Goal: Task Accomplishment & Management: Use online tool/utility

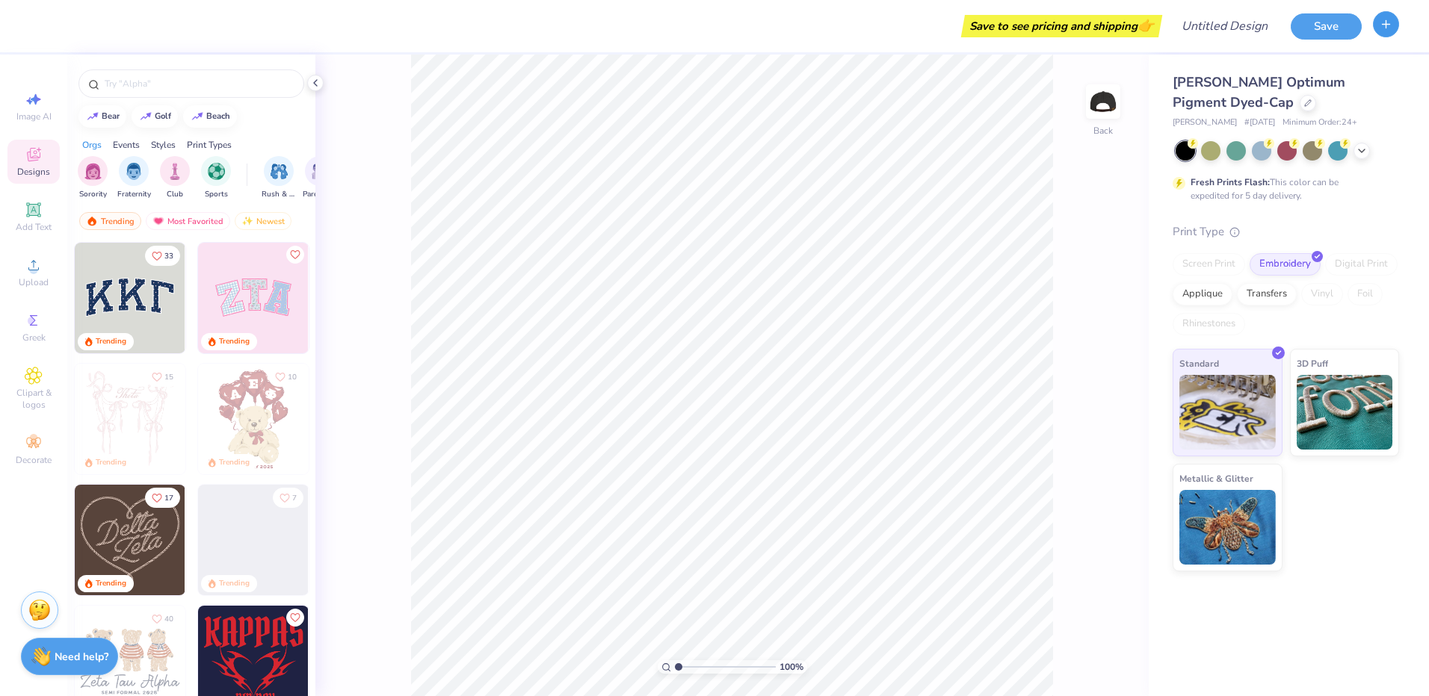
click at [1381, 28] on icon "button" at bounding box center [1385, 24] width 13 height 13
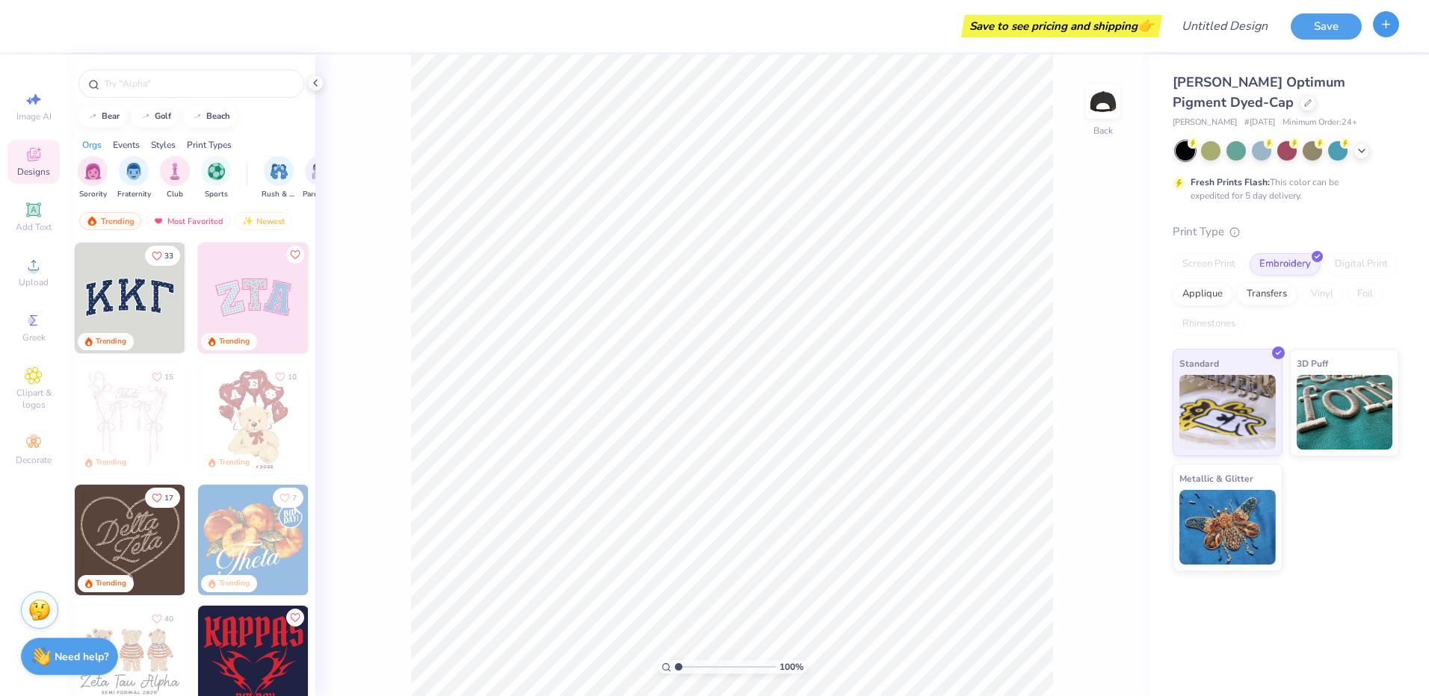
click at [1383, 31] on button "button" at bounding box center [1386, 24] width 26 height 26
click at [1273, 267] on div "Embroidery" at bounding box center [1284, 262] width 71 height 22
click at [1252, 296] on div "Transfers" at bounding box center [1267, 292] width 60 height 22
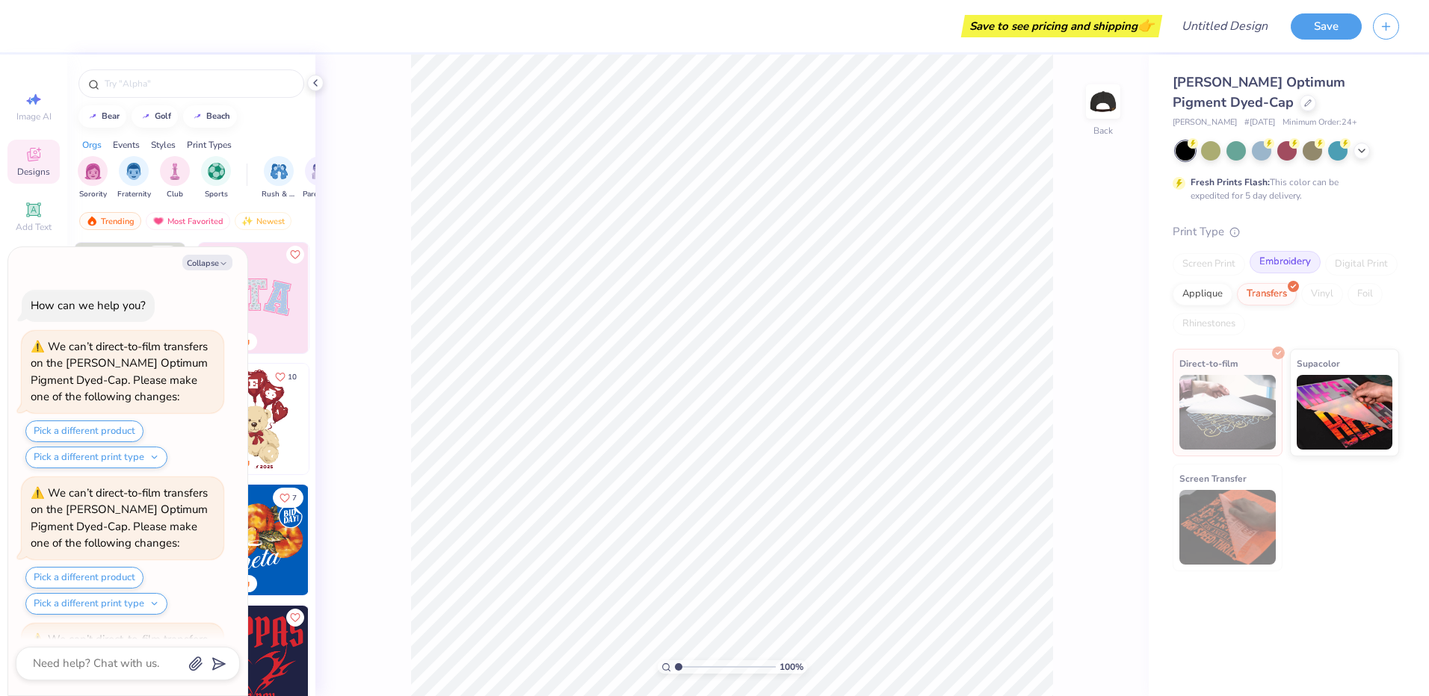
scroll to position [134, 0]
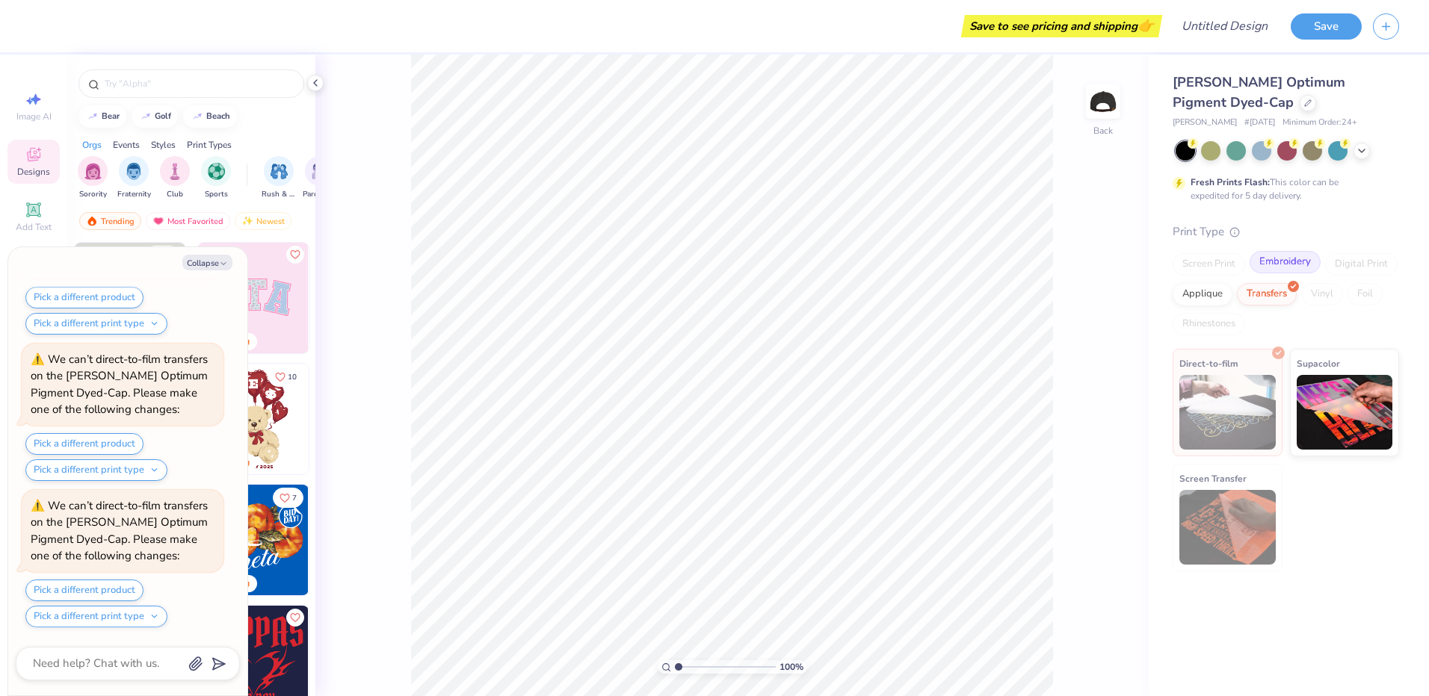
click at [1281, 263] on div "Embroidery" at bounding box center [1284, 262] width 71 height 22
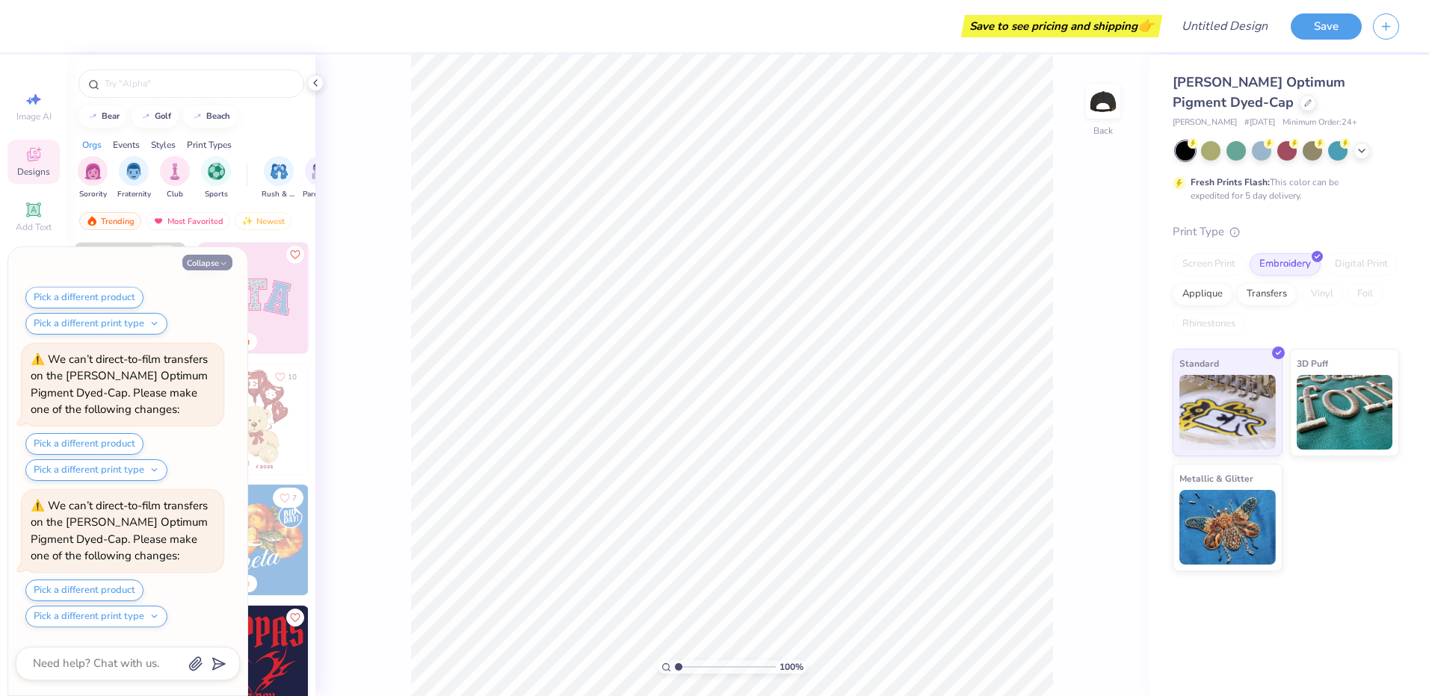
click at [221, 260] on icon "button" at bounding box center [223, 263] width 9 height 9
type textarea "x"
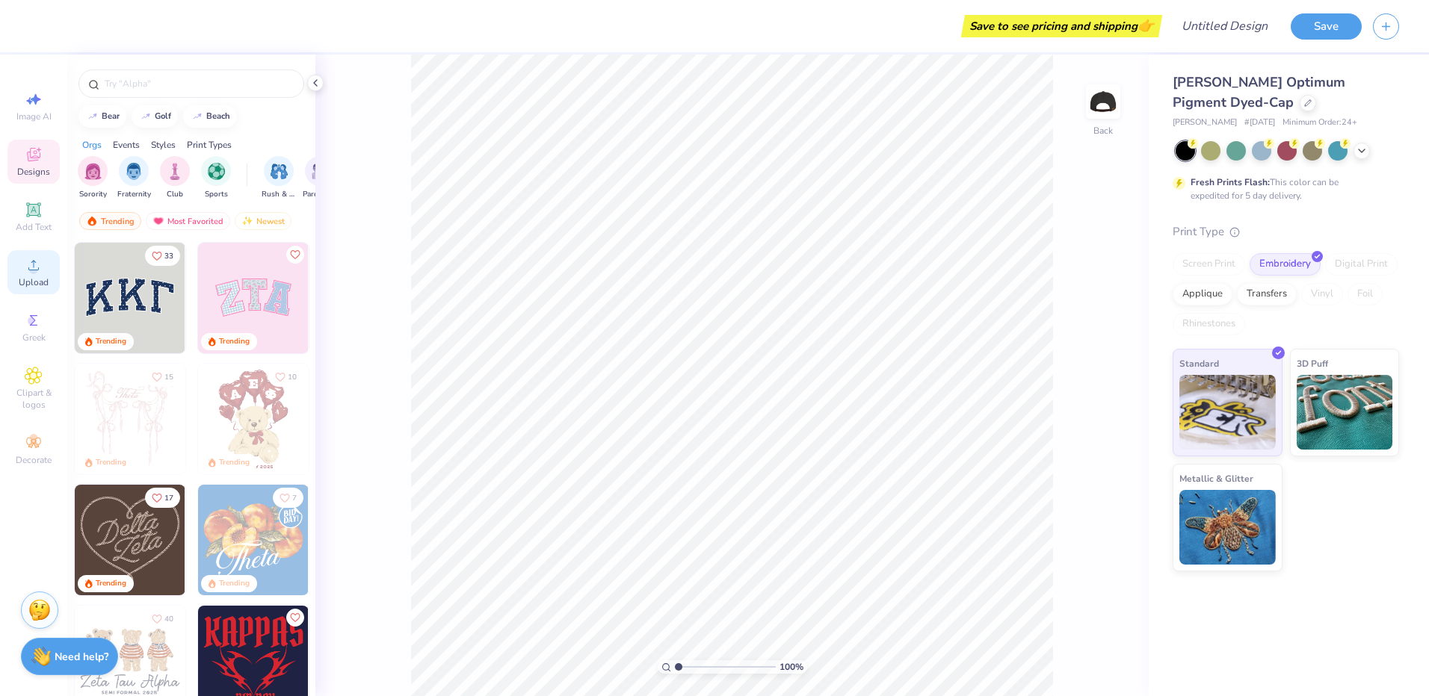
click at [34, 275] on div "Upload" at bounding box center [33, 272] width 52 height 44
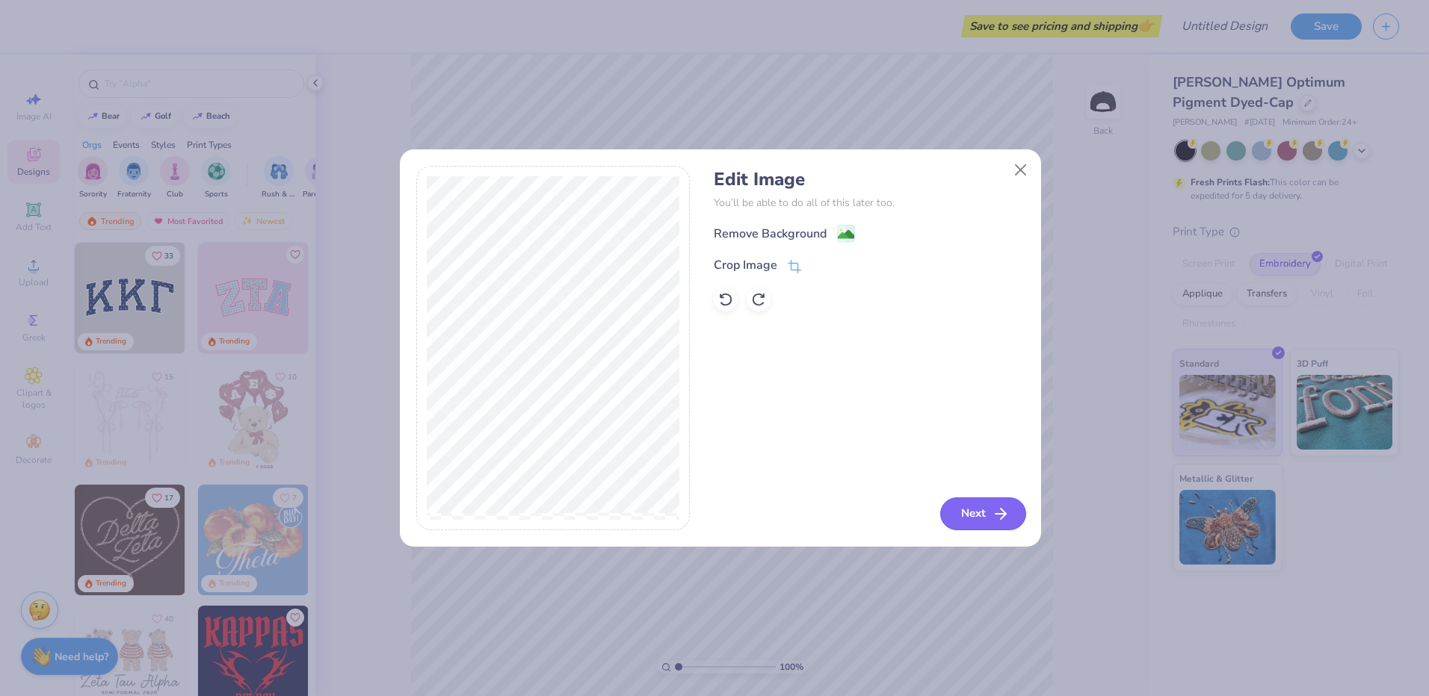
click at [992, 522] on icon "button" at bounding box center [1001, 514] width 18 height 18
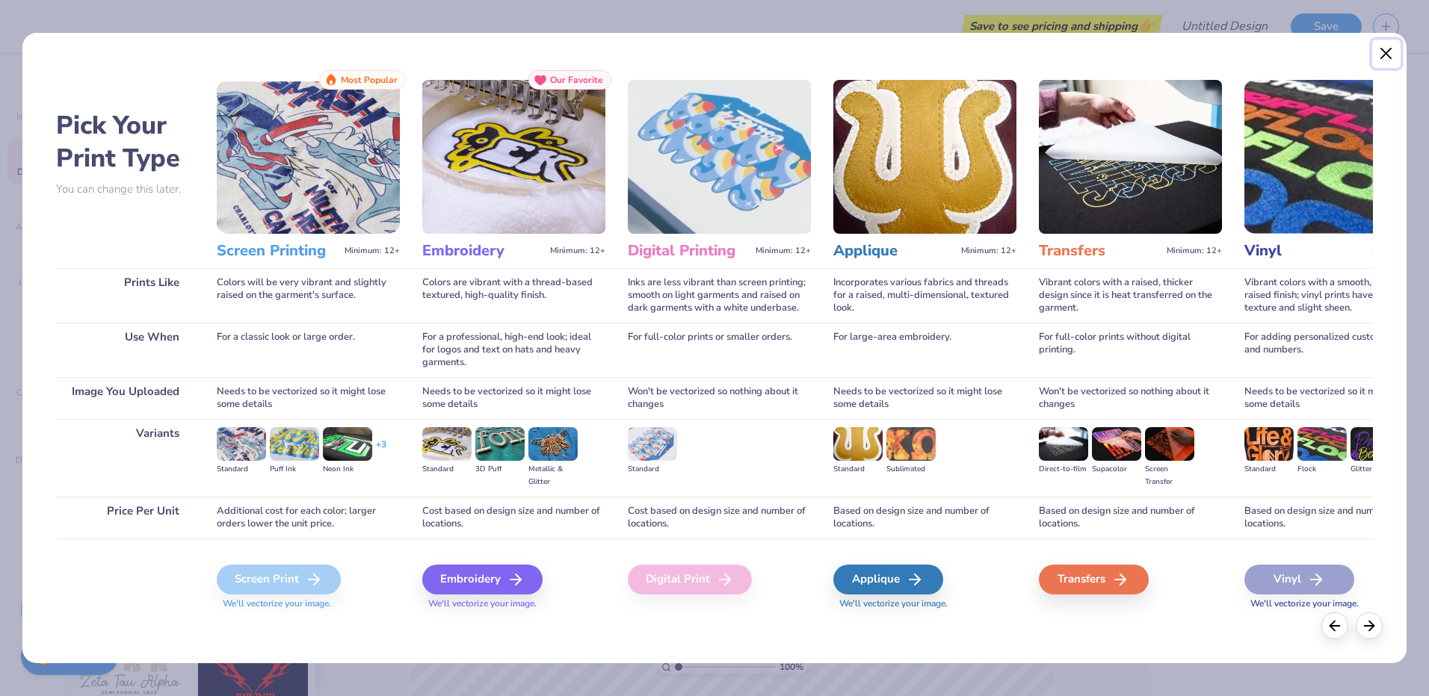
click at [1388, 55] on button "Close" at bounding box center [1386, 54] width 28 height 28
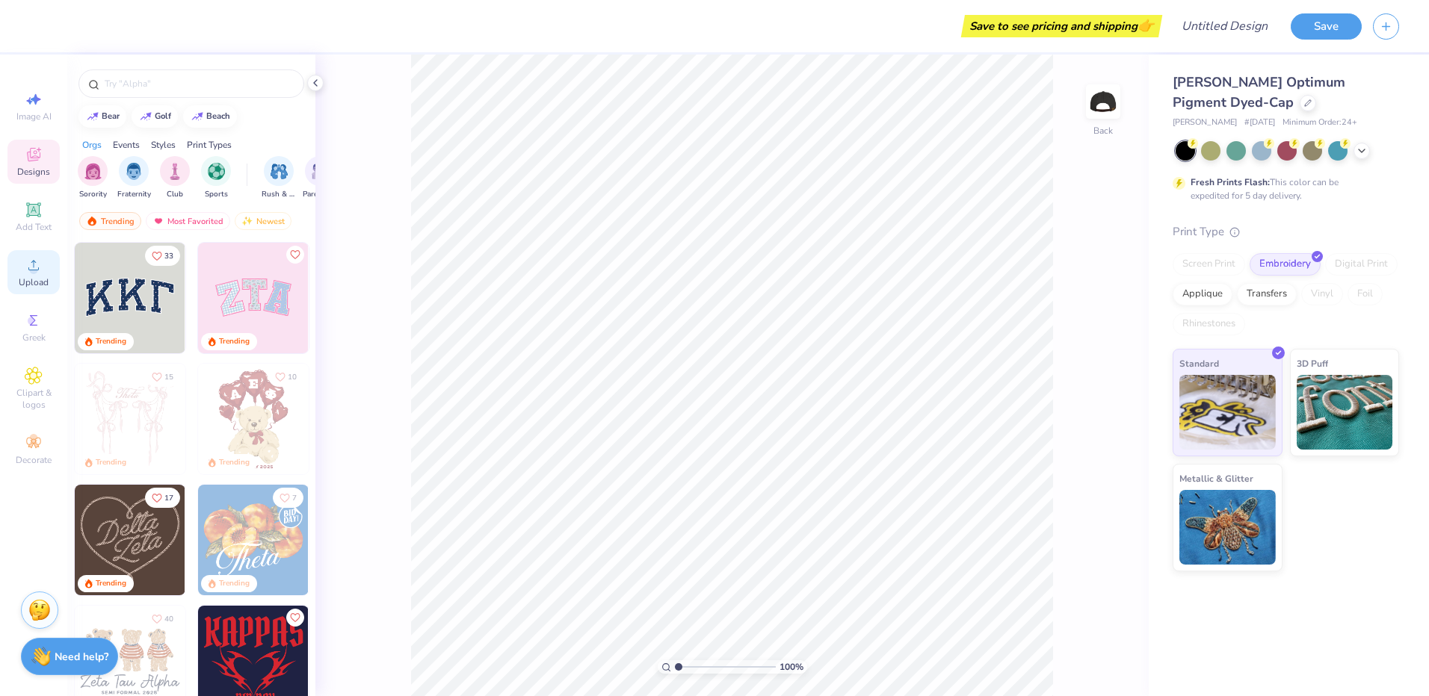
click at [34, 261] on icon at bounding box center [33, 265] width 10 height 10
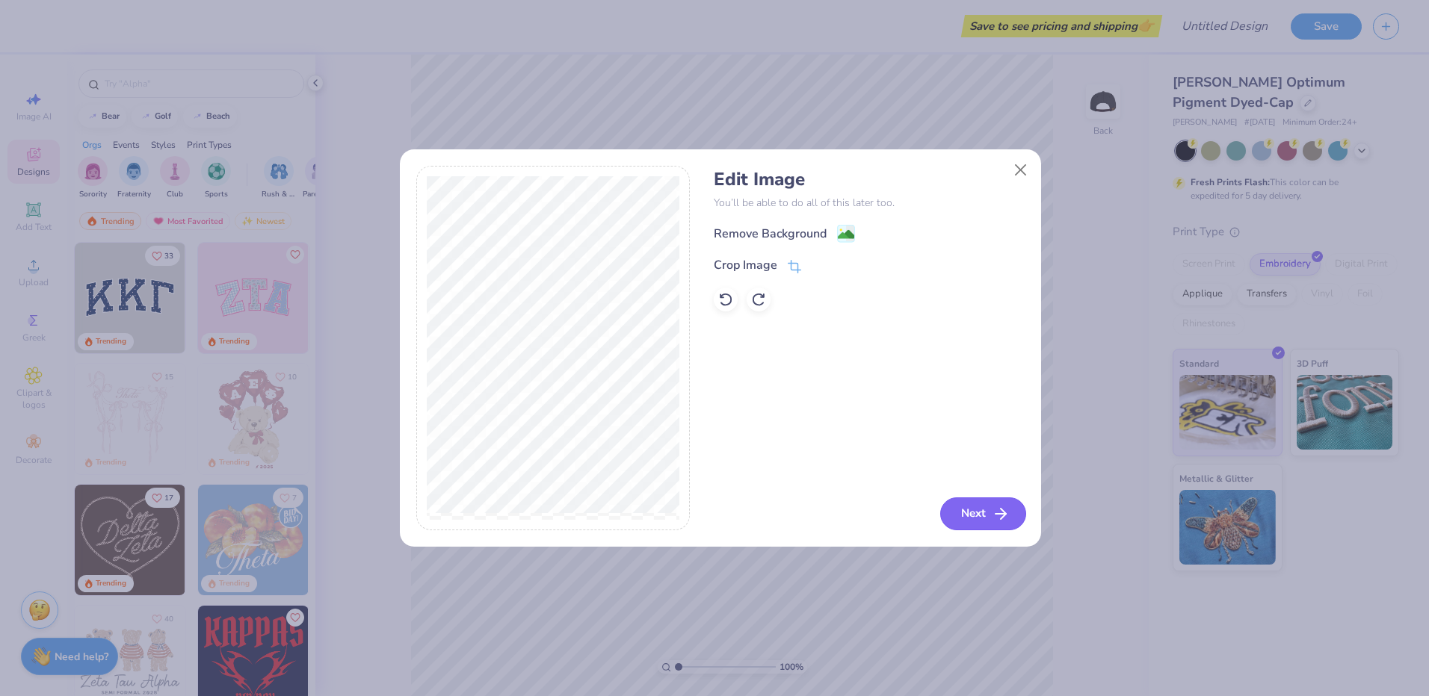
click at [989, 517] on button "Next" at bounding box center [983, 514] width 86 height 33
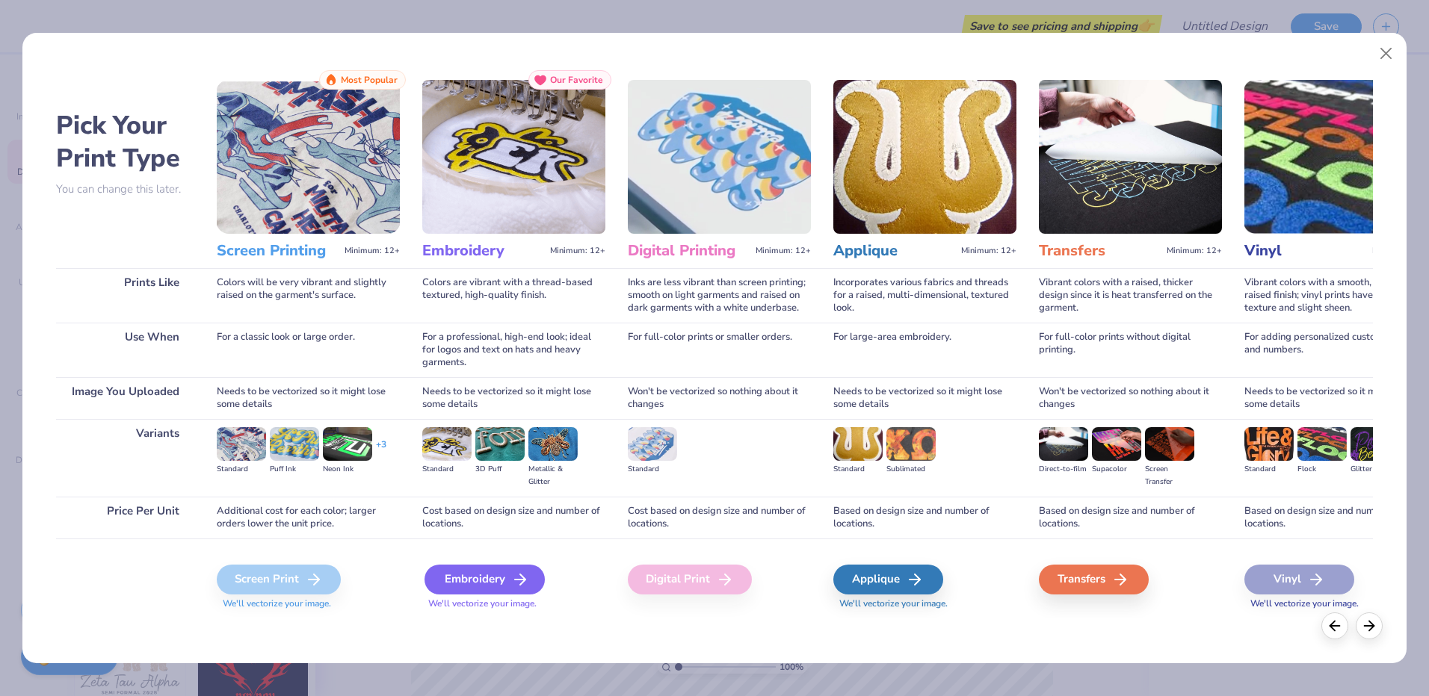
click at [512, 582] on icon at bounding box center [520, 580] width 18 height 18
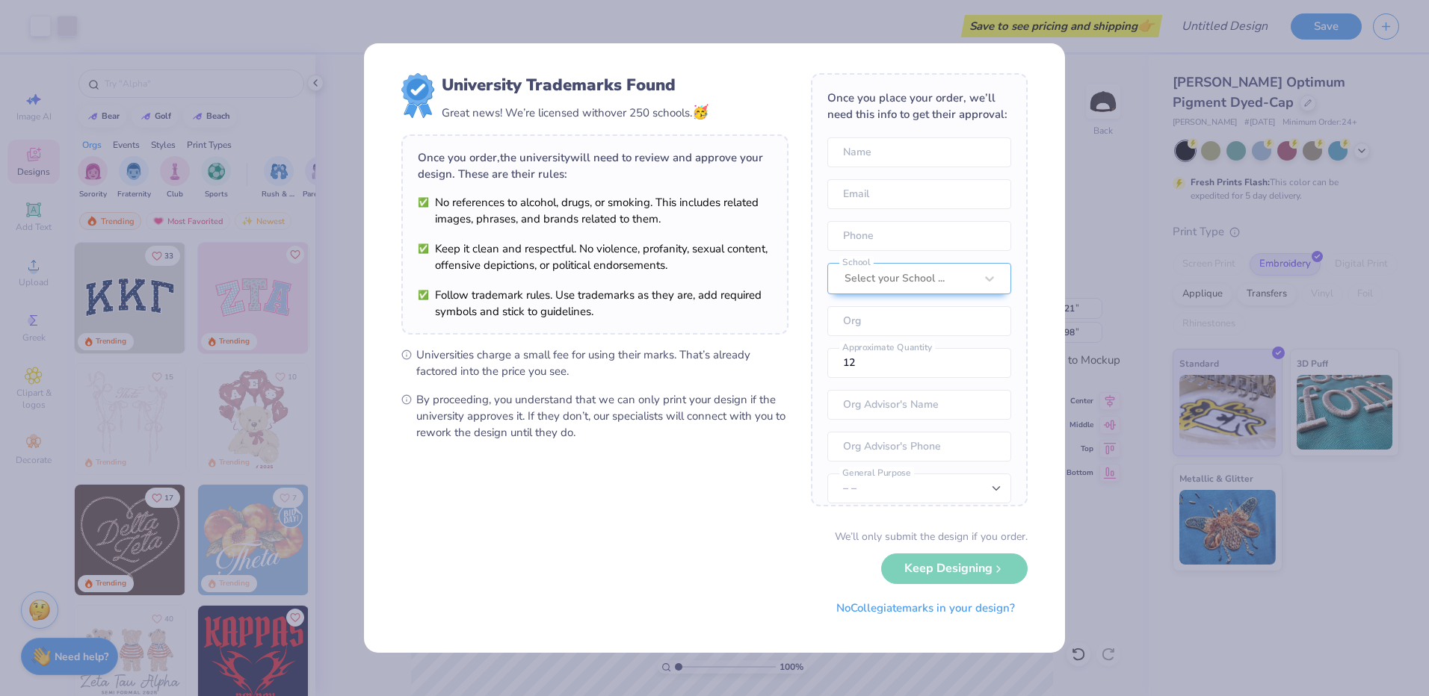
click at [965, 572] on div "We’ll only submit the design if you order. Keep Designing No Collegiate marks i…" at bounding box center [714, 576] width 626 height 94
click at [971, 570] on div "We’ll only submit the design if you order. Keep Designing No Collegiate marks i…" at bounding box center [714, 576] width 626 height 94
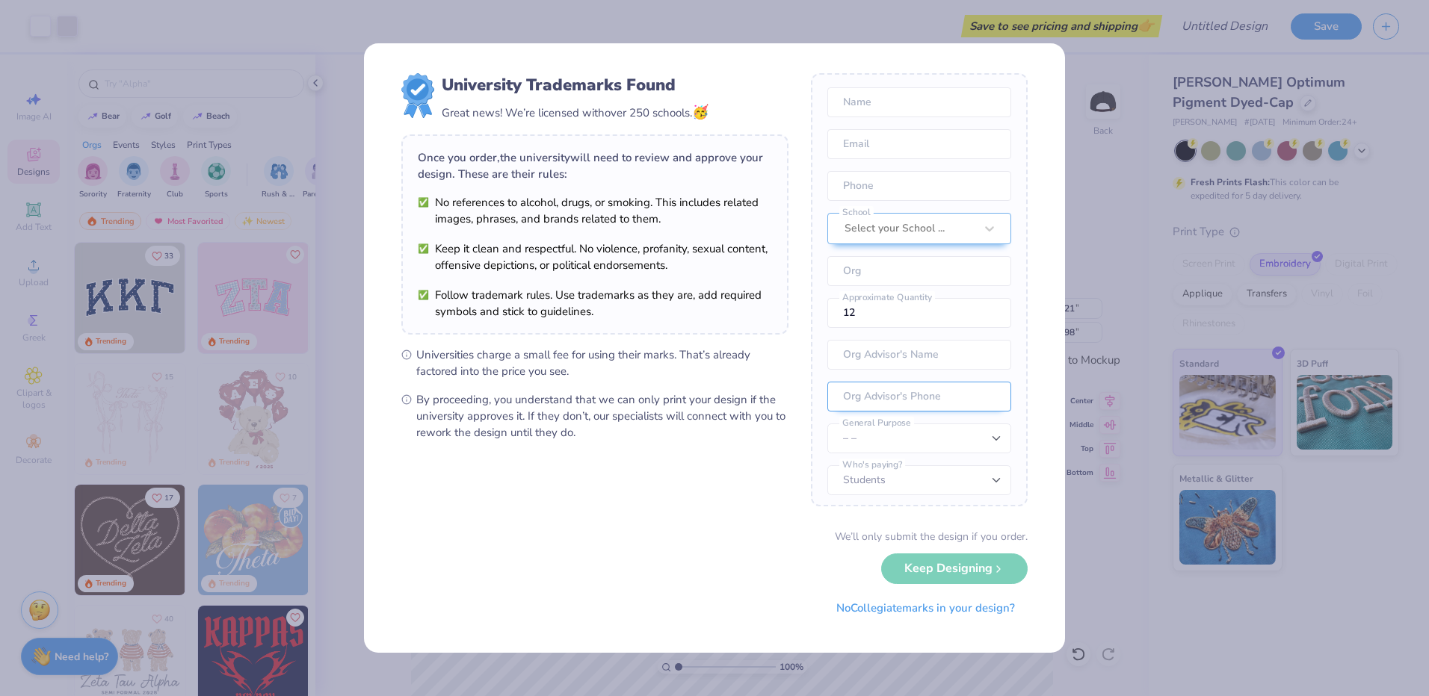
scroll to position [72, 0]
click at [956, 612] on button "No Collegiate marks in your design?" at bounding box center [925, 605] width 204 height 31
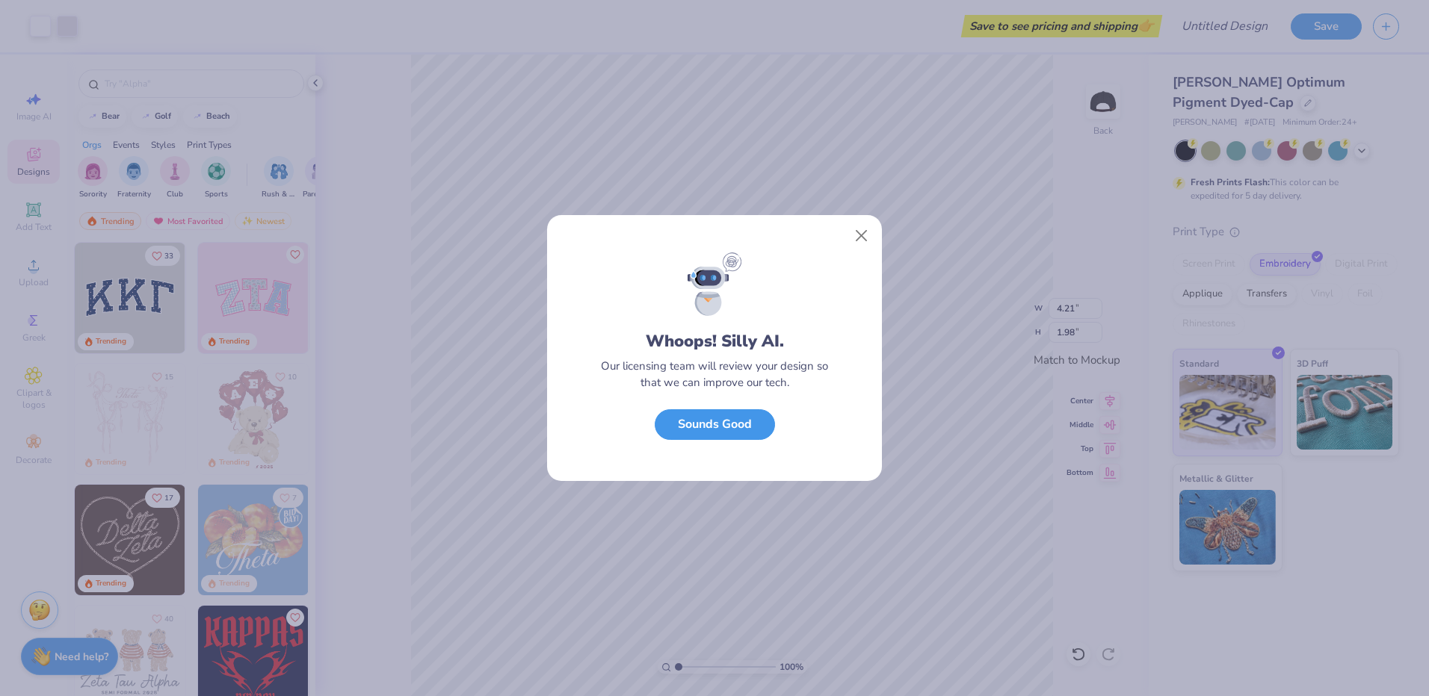
click at [745, 427] on button "Sounds Good" at bounding box center [715, 424] width 120 height 31
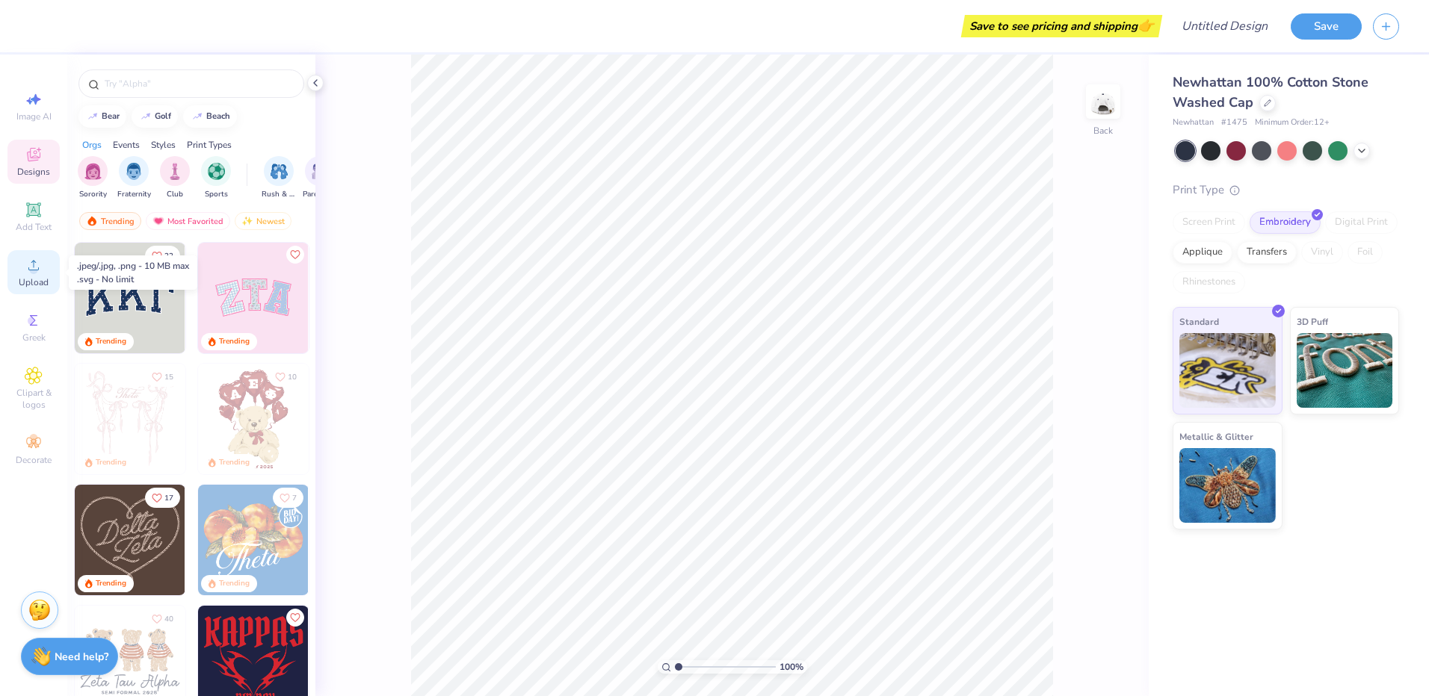
click at [31, 263] on icon at bounding box center [34, 265] width 18 height 18
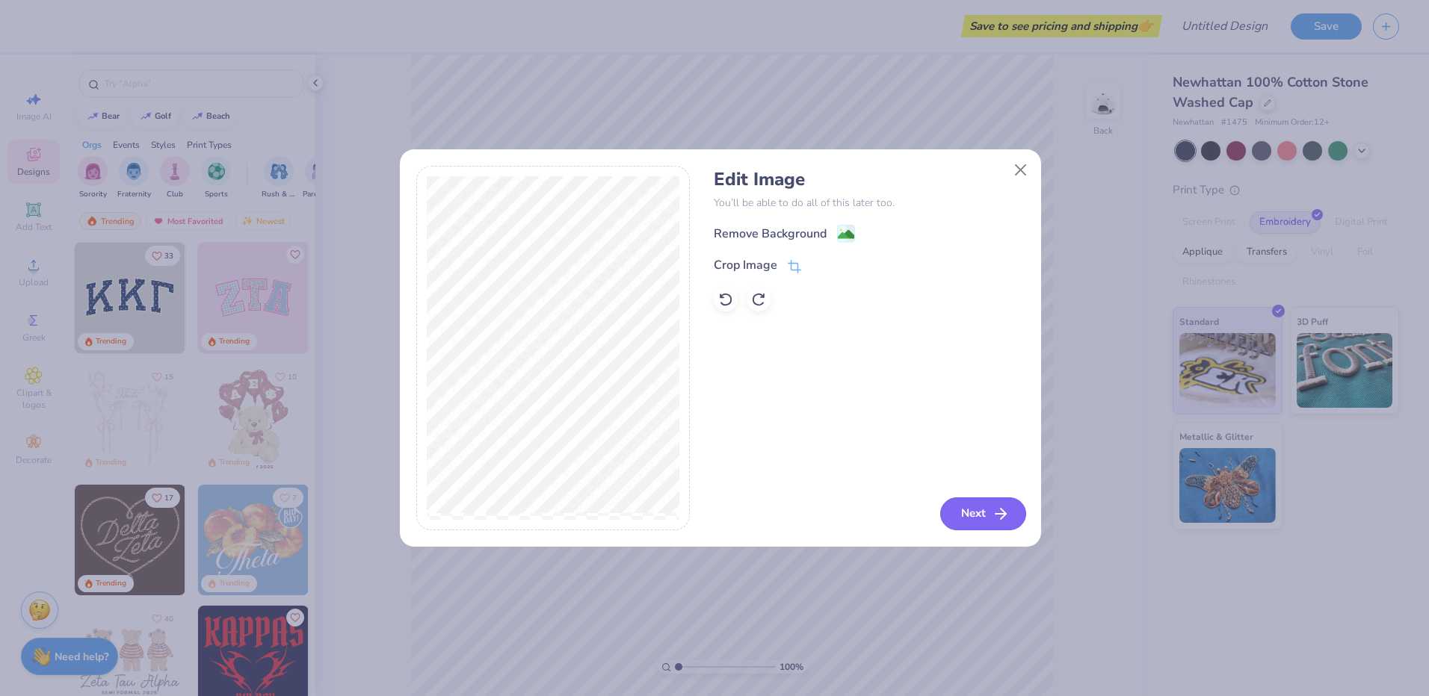
click at [991, 516] on button "Next" at bounding box center [983, 514] width 86 height 33
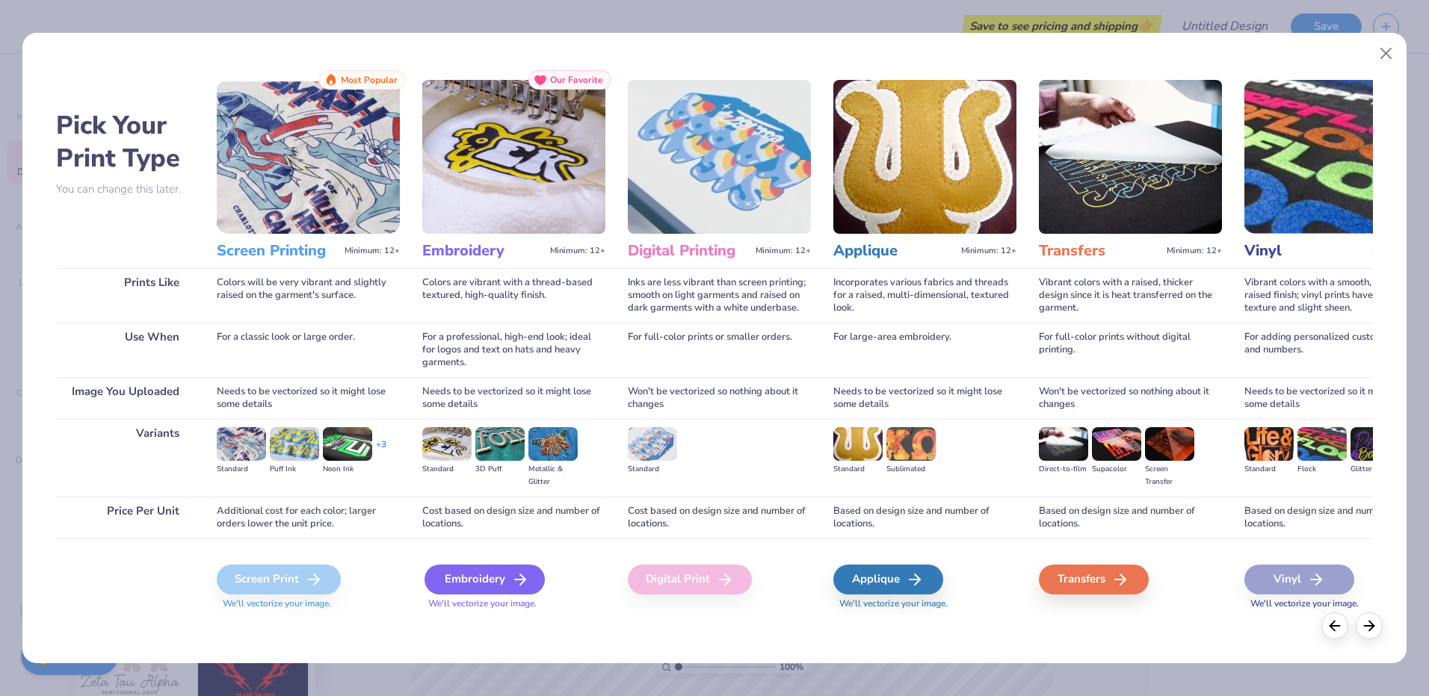
click at [513, 579] on icon at bounding box center [520, 580] width 18 height 18
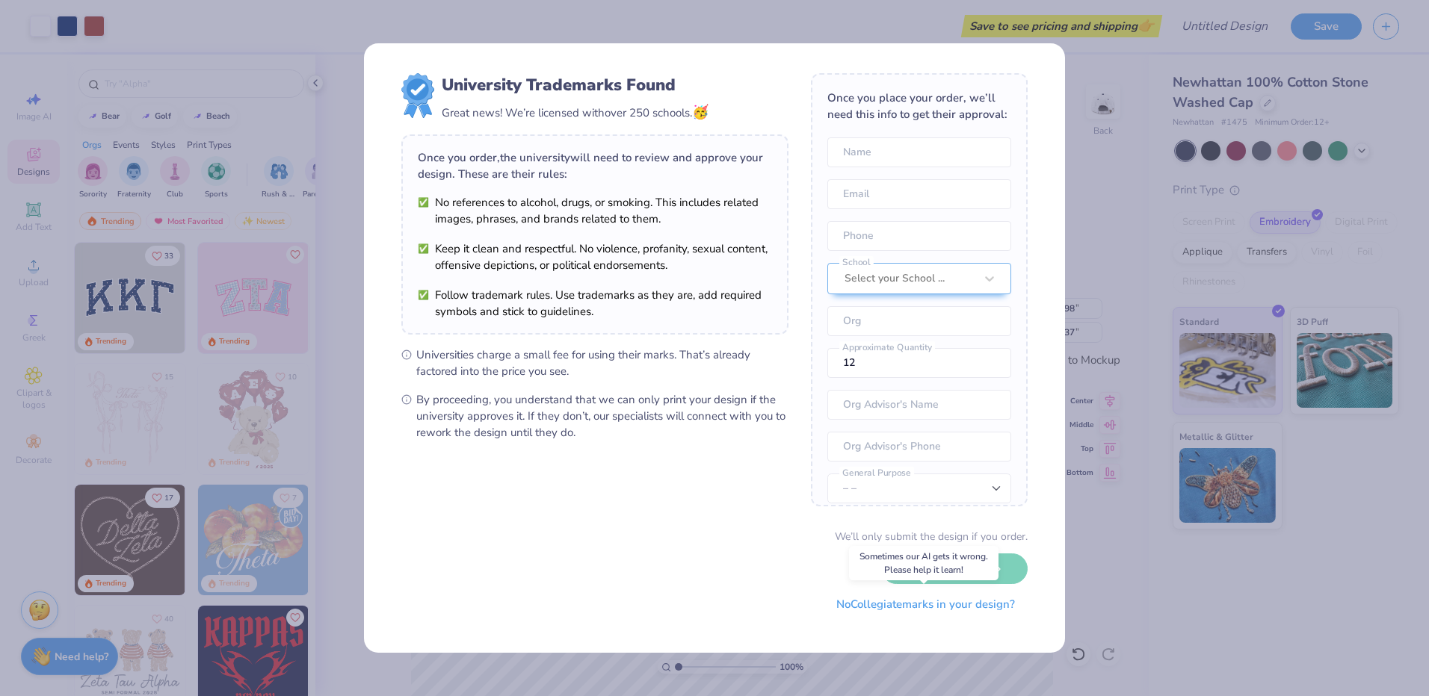
click at [982, 605] on button "No Collegiate marks in your design?" at bounding box center [925, 605] width 204 height 31
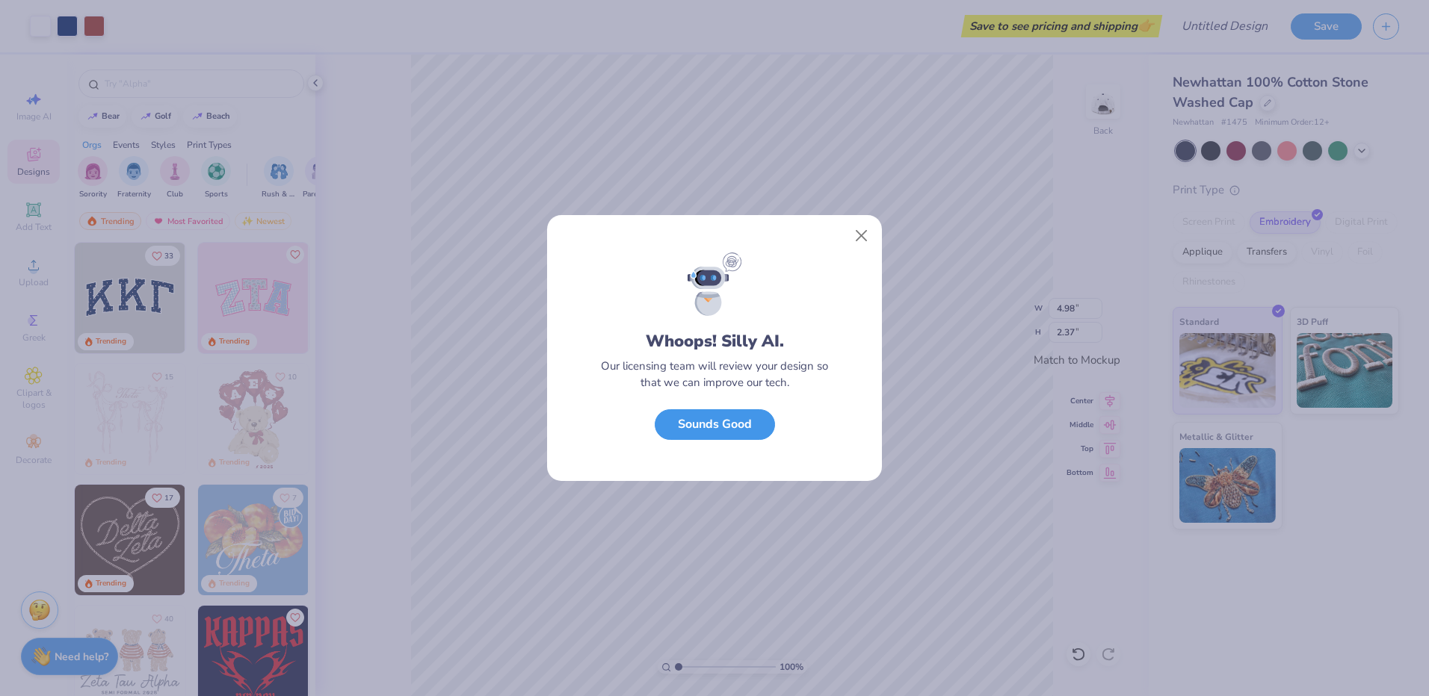
click at [692, 433] on button "Sounds Good" at bounding box center [715, 424] width 120 height 31
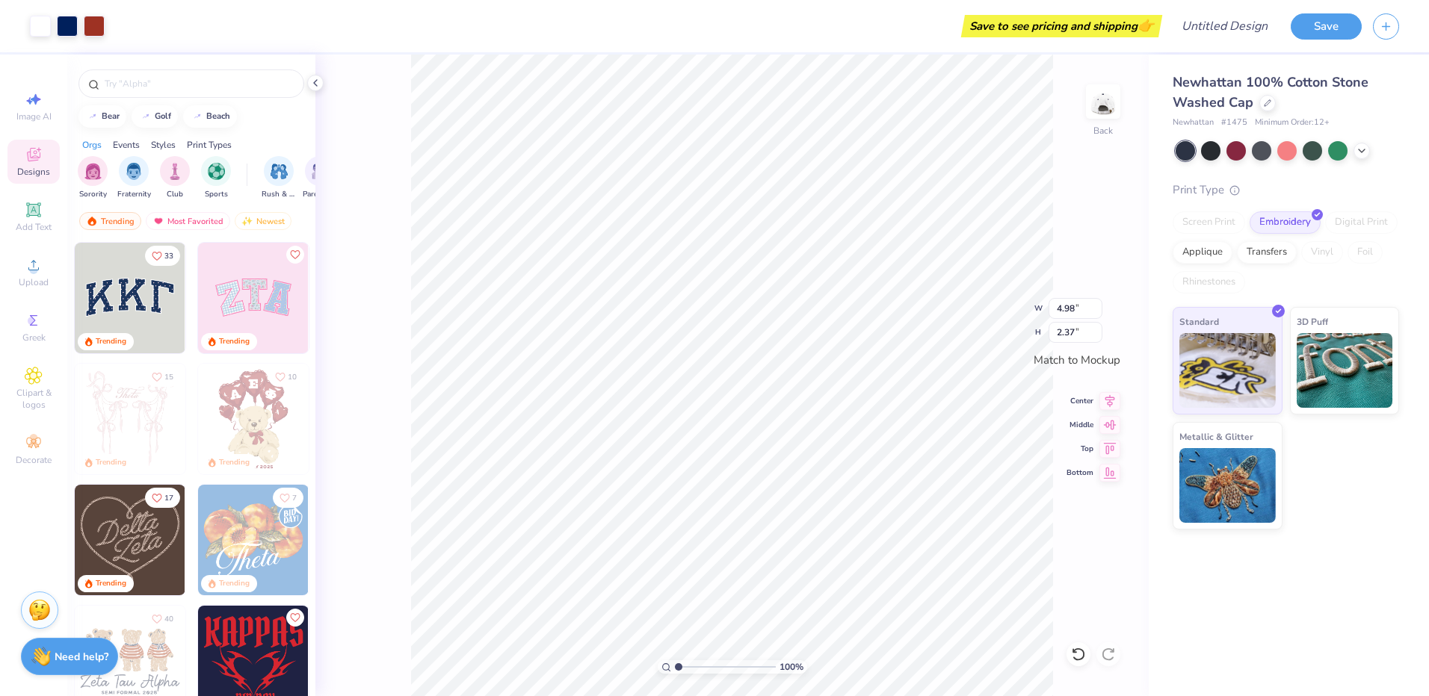
type input "3.78"
type input "1.80"
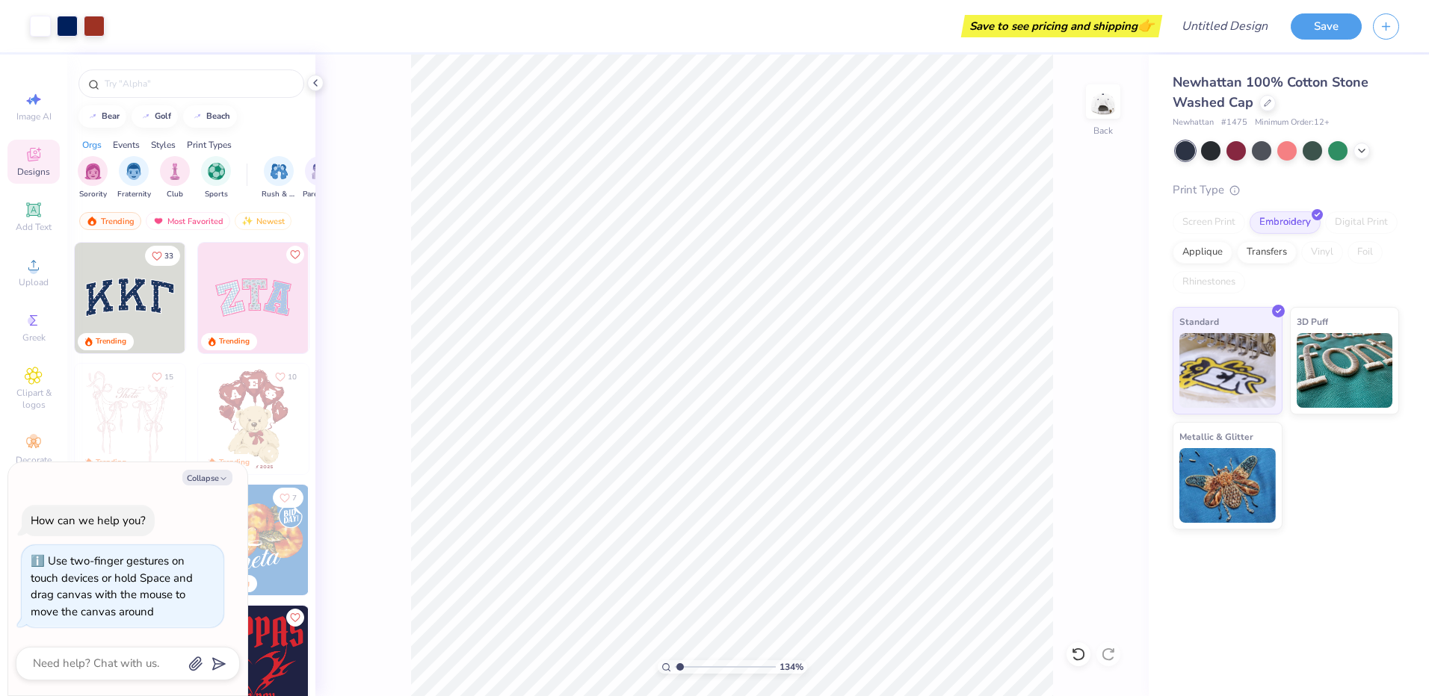
type input "1"
drag, startPoint x: 708, startPoint y: 669, endPoint x: 662, endPoint y: 671, distance: 45.6
click at [675, 671] on input "range" at bounding box center [725, 667] width 101 height 13
type textarea "x"
type input "4.14"
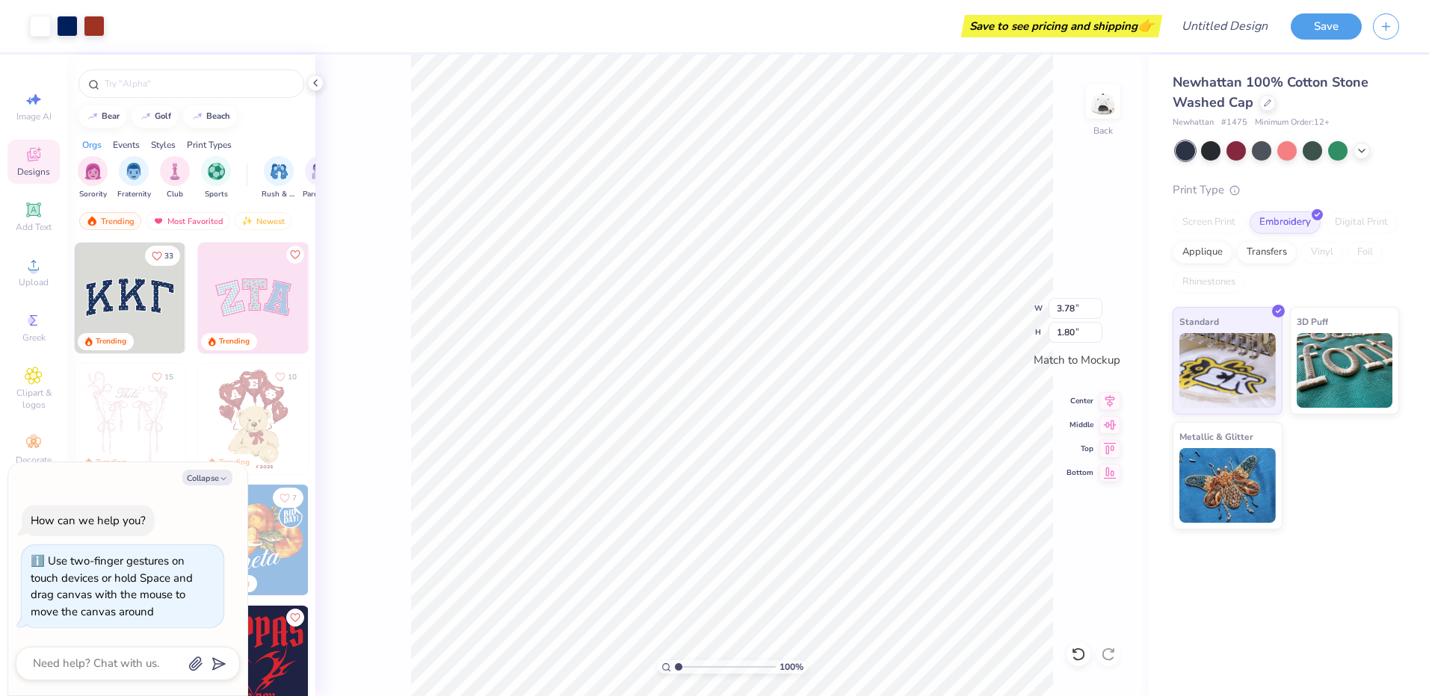
type input "1.97"
type textarea "x"
type input "4.45"
type input "2.11"
type textarea "x"
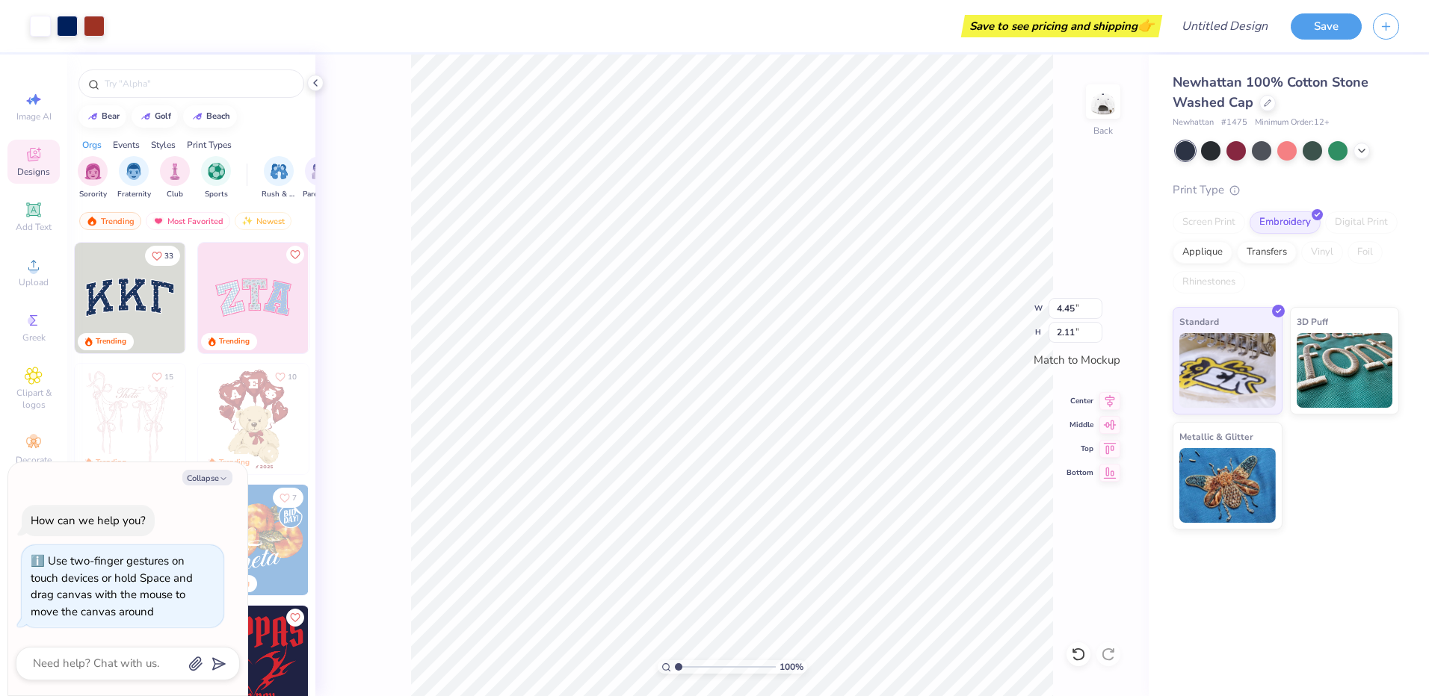
type input "4.25"
type input "2.02"
click at [89, 19] on div at bounding box center [94, 24] width 21 height 21
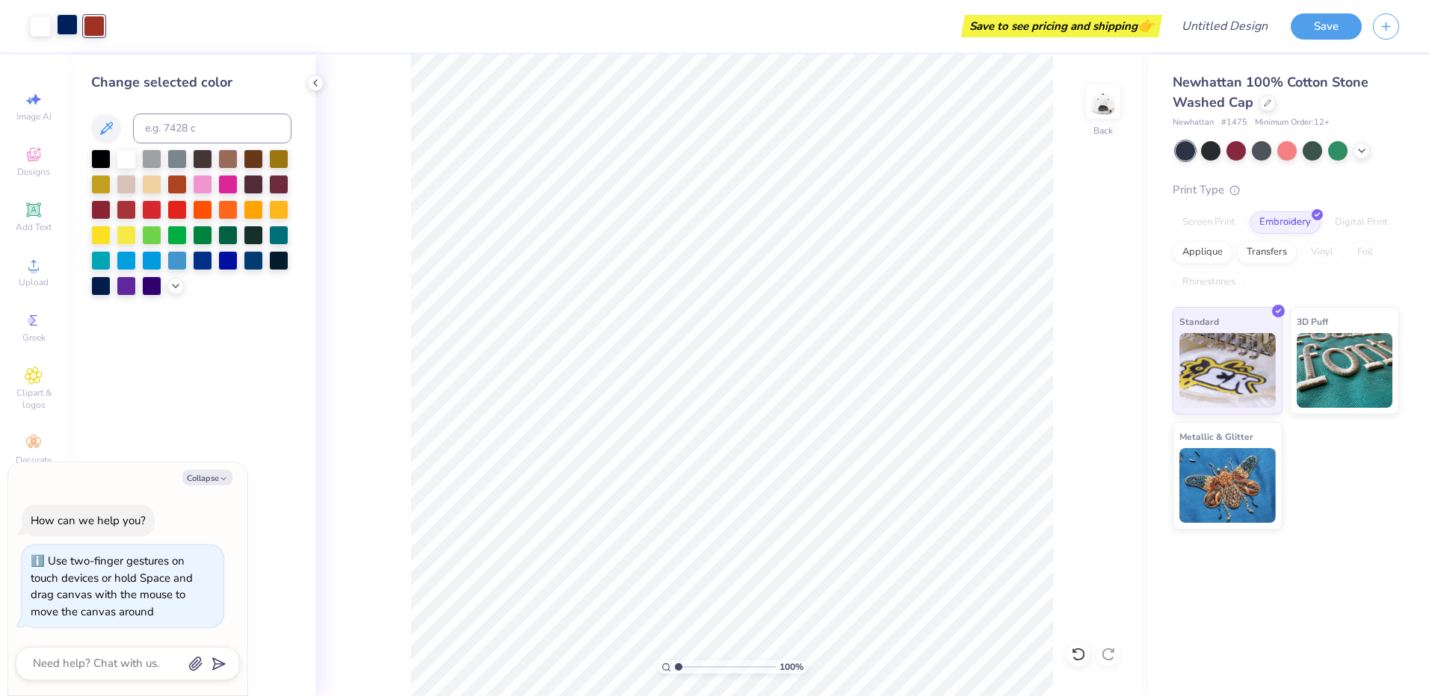
click at [69, 22] on div at bounding box center [67, 24] width 21 height 21
type textarea "x"
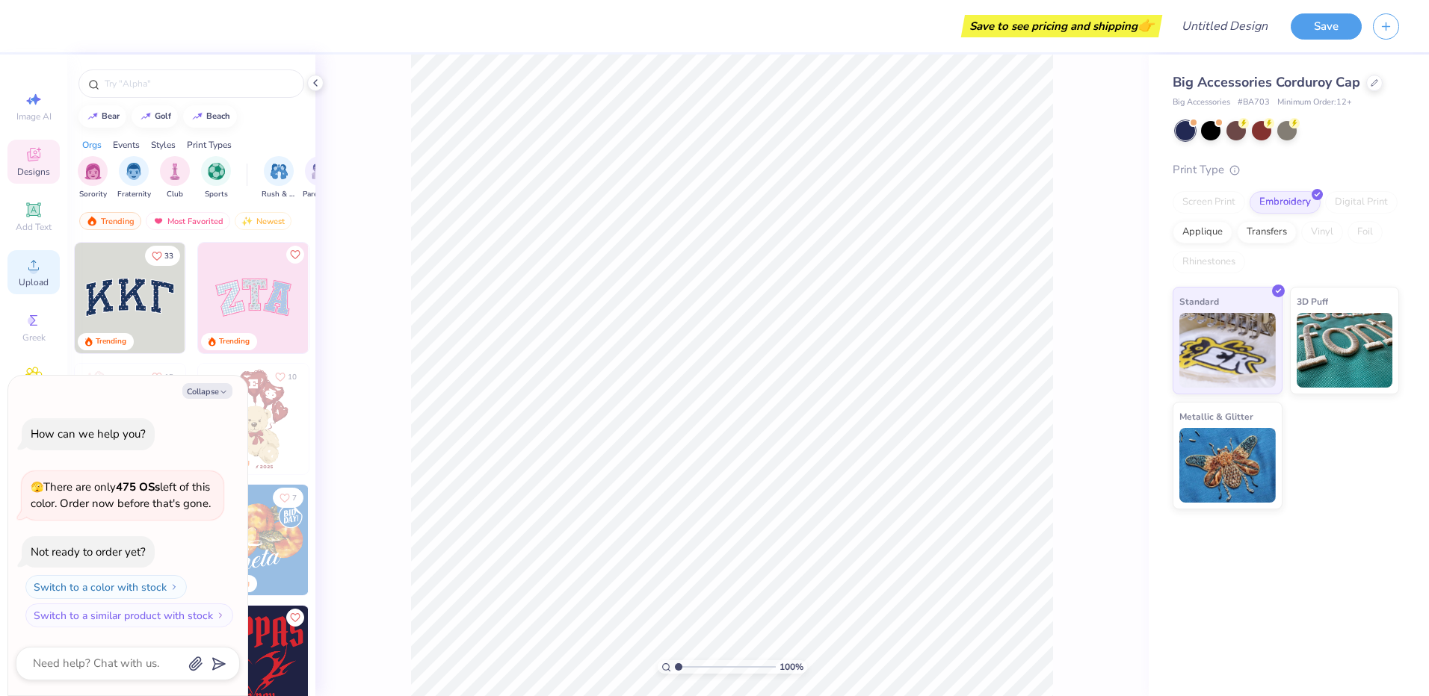
click at [37, 270] on icon at bounding box center [33, 265] width 10 height 10
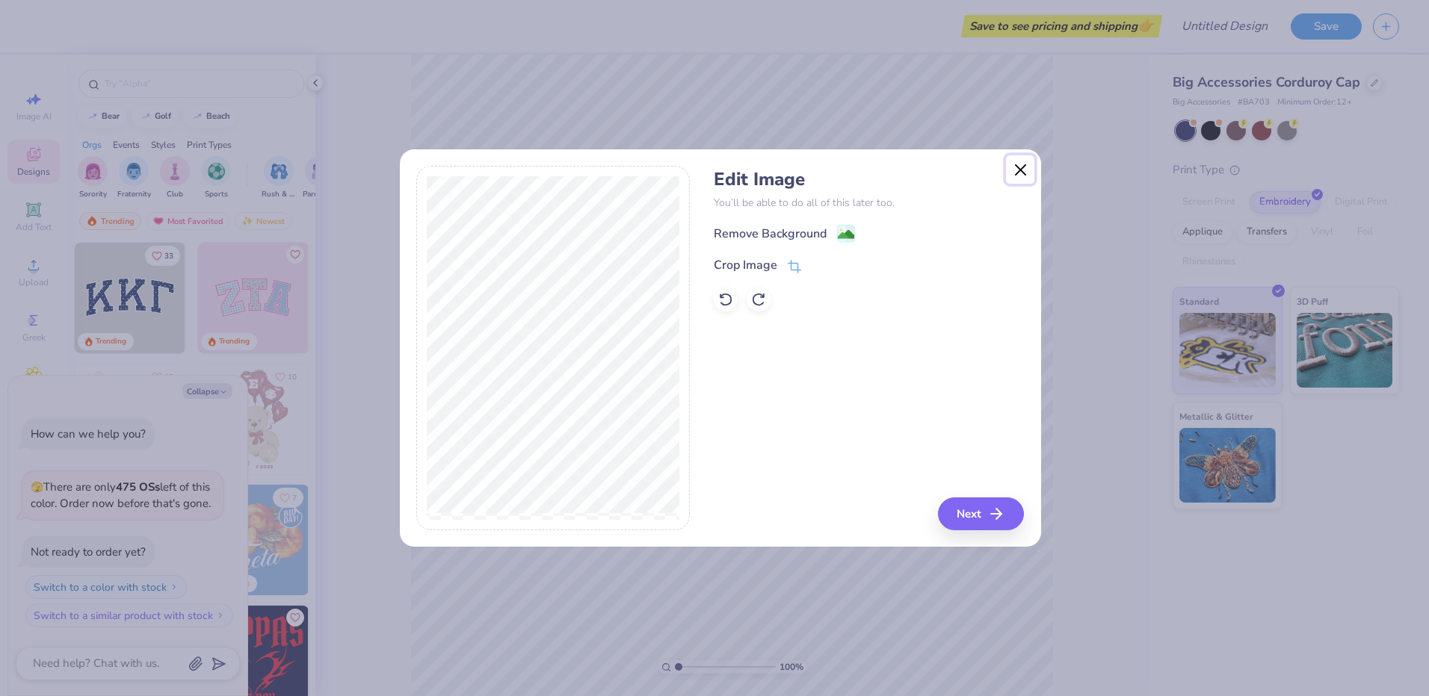
click at [1024, 172] on button "Close" at bounding box center [1020, 169] width 28 height 28
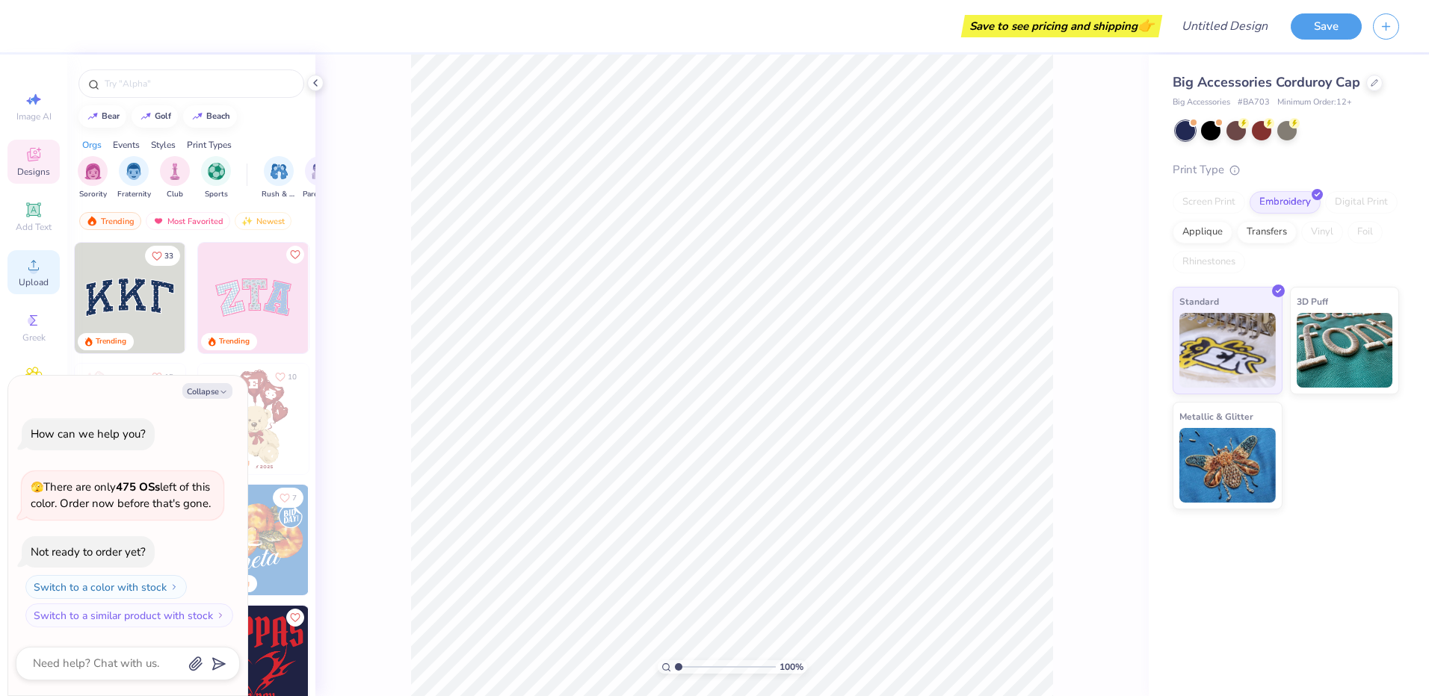
click at [31, 276] on span "Upload" at bounding box center [34, 282] width 30 height 12
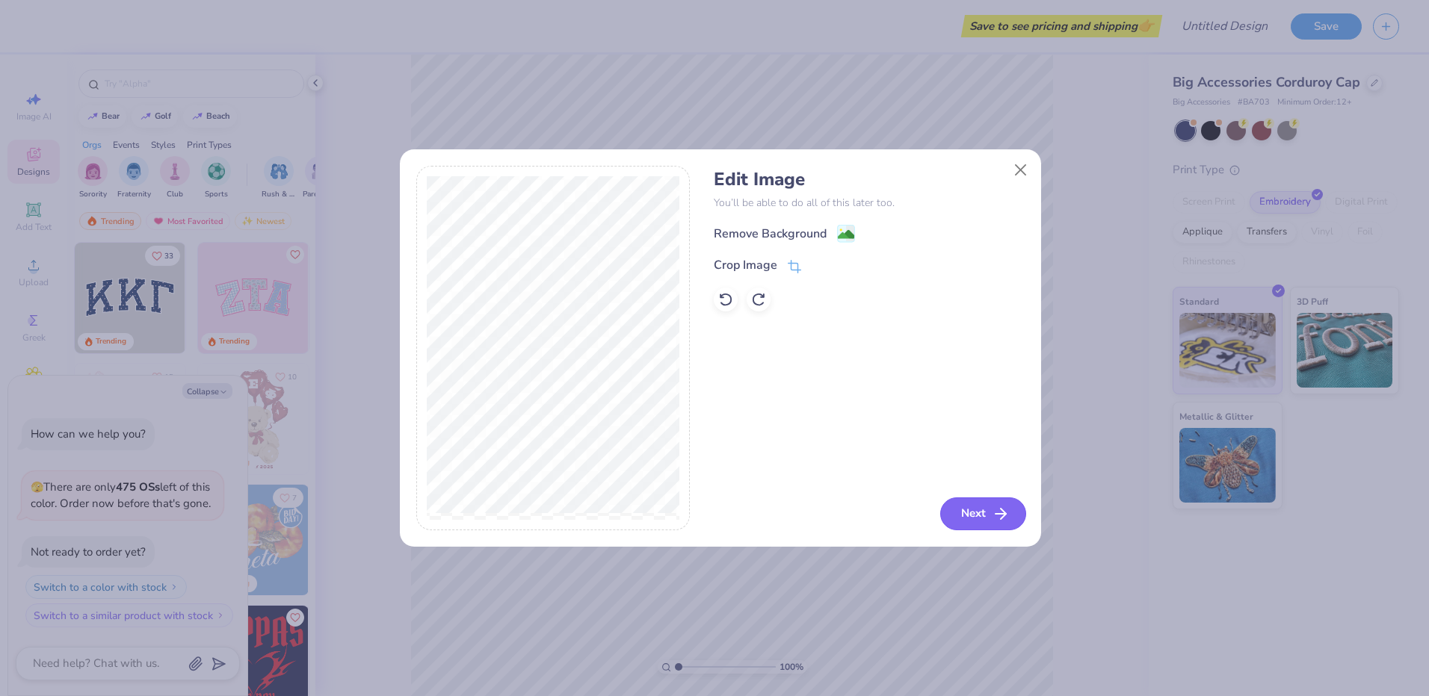
click at [988, 523] on button "Next" at bounding box center [983, 514] width 86 height 33
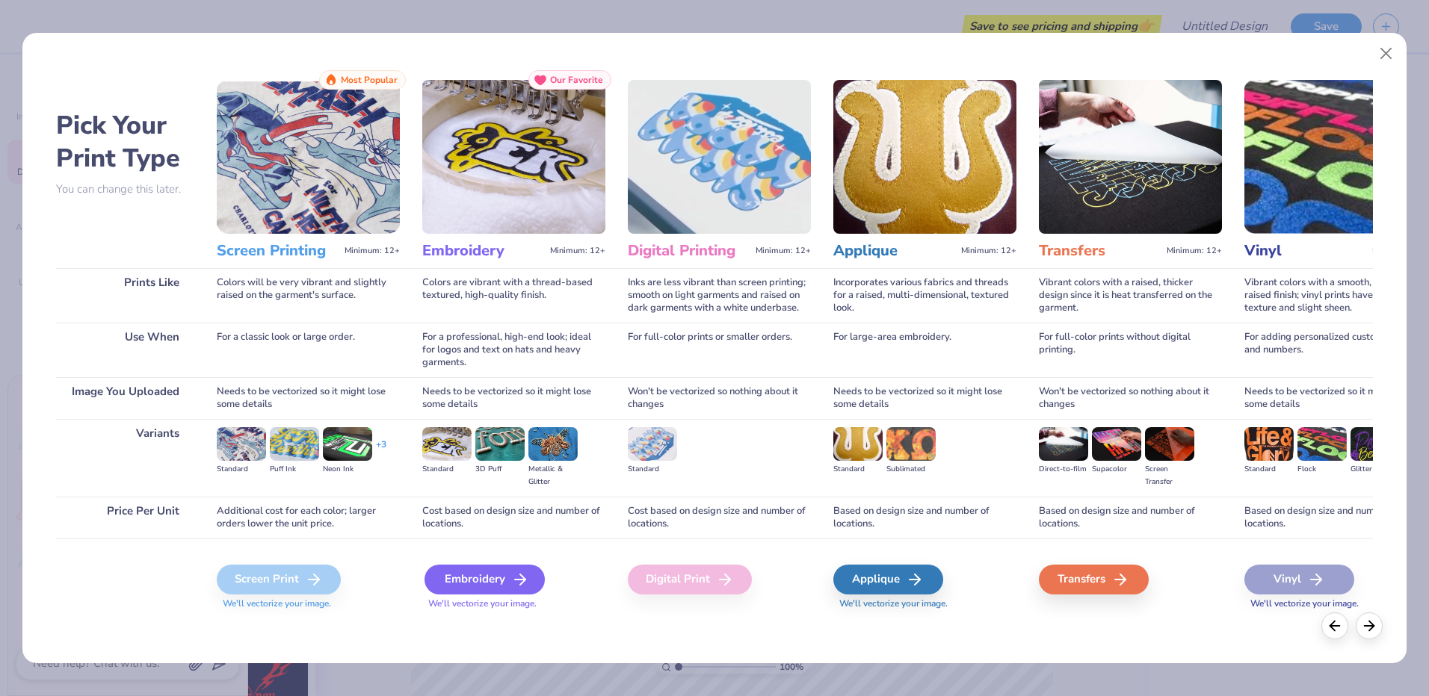
click at [492, 575] on div "Embroidery" at bounding box center [484, 580] width 120 height 30
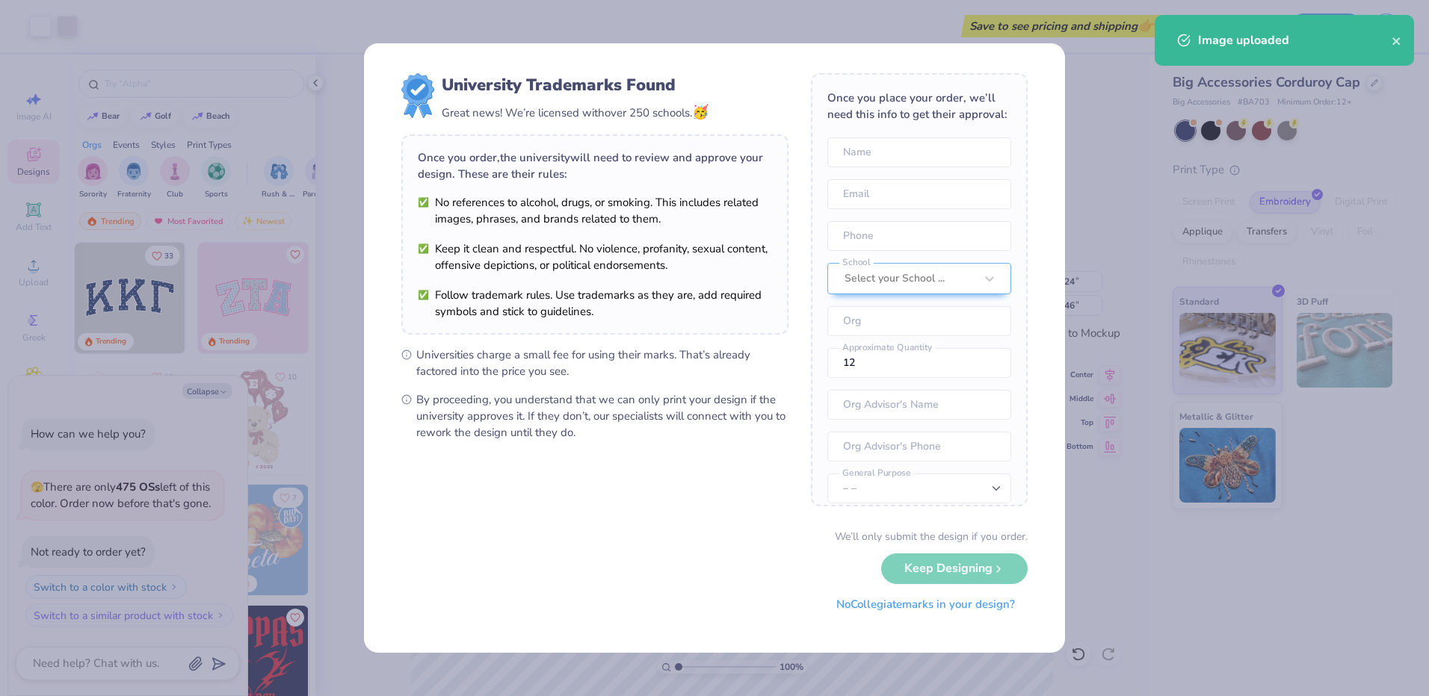
click at [846, 391] on body "Art colors Save to see pricing and shipping 👉 Design Title Save Image AI Design…" at bounding box center [714, 348] width 1429 height 696
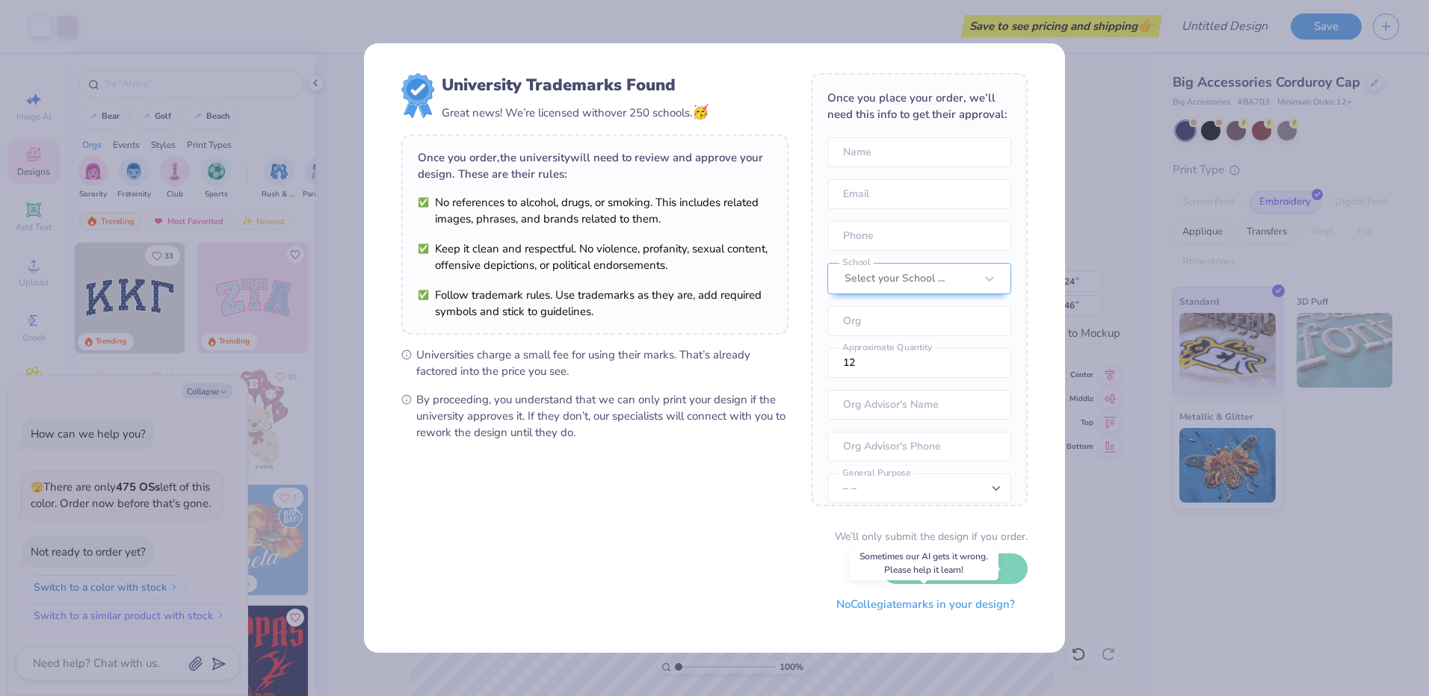
click at [903, 607] on button "No Collegiate marks in your design?" at bounding box center [925, 605] width 204 height 31
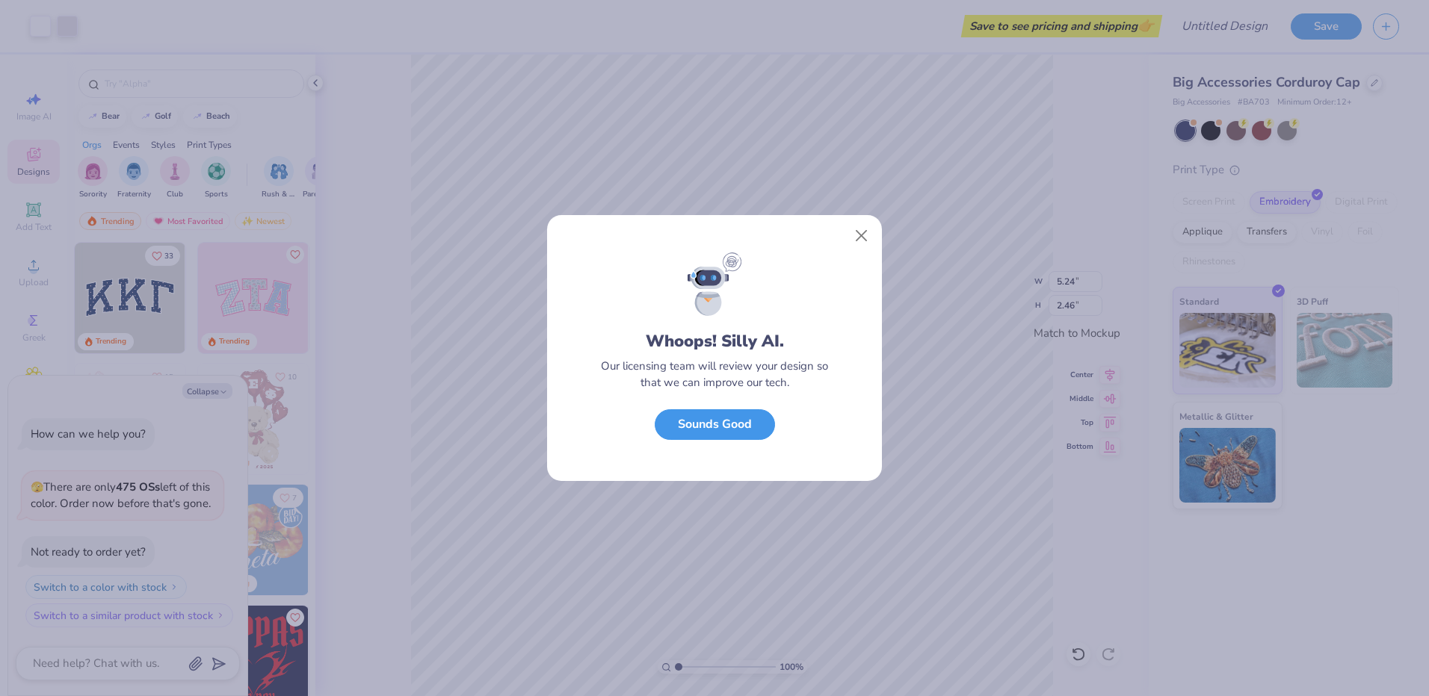
click at [739, 439] on button "Sounds Good" at bounding box center [715, 424] width 120 height 31
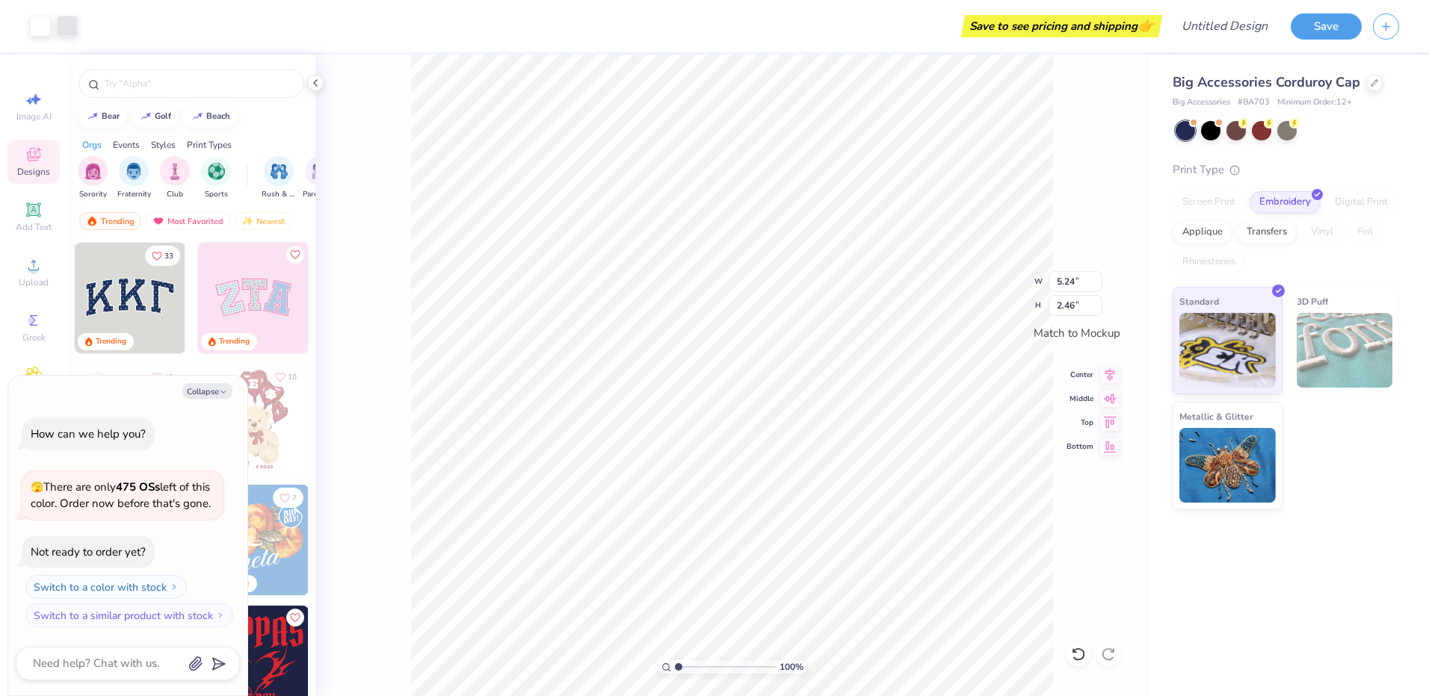
type textarea "x"
